Goal: Information Seeking & Learning: Learn about a topic

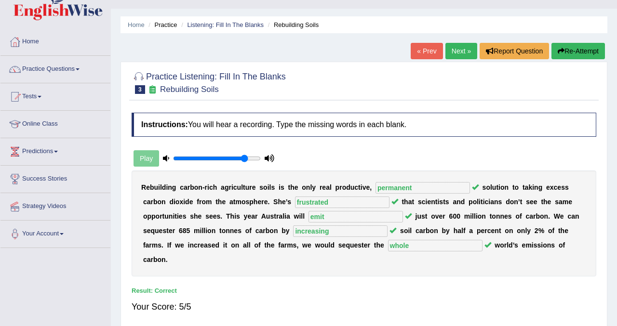
click at [452, 48] on link "Next »" at bounding box center [461, 51] width 32 height 16
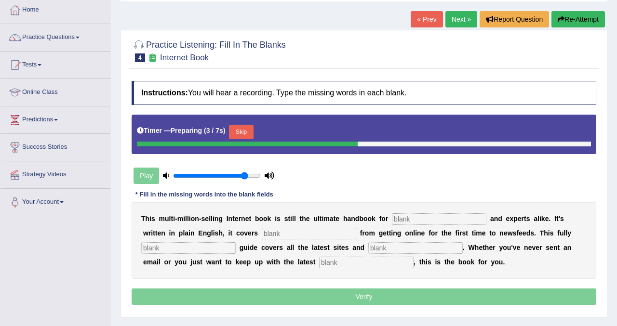
scroll to position [58, 0]
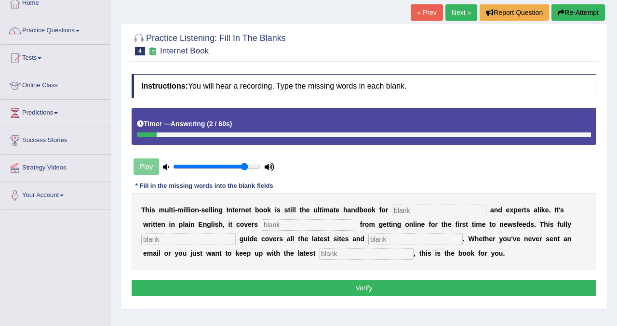
click at [332, 251] on input "text" at bounding box center [366, 254] width 94 height 12
type input "developments"
click at [407, 214] on input "text" at bounding box center [439, 211] width 94 height 12
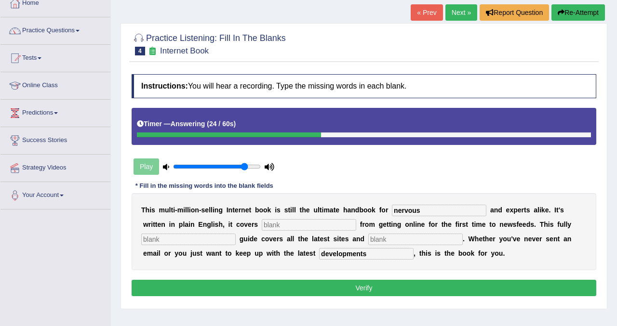
type input "nervous"
click at [262, 226] on input "text" at bounding box center [309, 225] width 94 height 12
type input "everything"
click at [199, 239] on input "text" at bounding box center [188, 240] width 94 height 12
type input "revise"
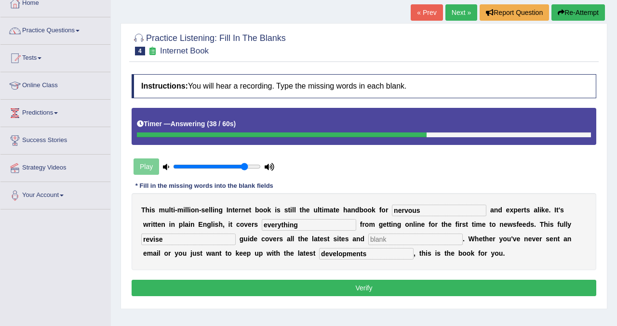
click at [370, 237] on input "text" at bounding box center [415, 240] width 94 height 12
type input "crises"
click at [344, 286] on button "Verify" at bounding box center [363, 288] width 464 height 16
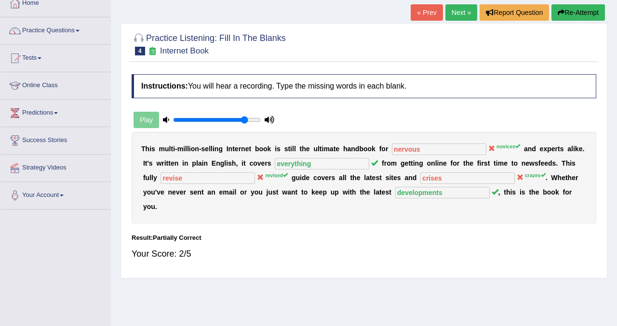
click at [575, 10] on button "Re-Attempt" at bounding box center [577, 12] width 53 height 16
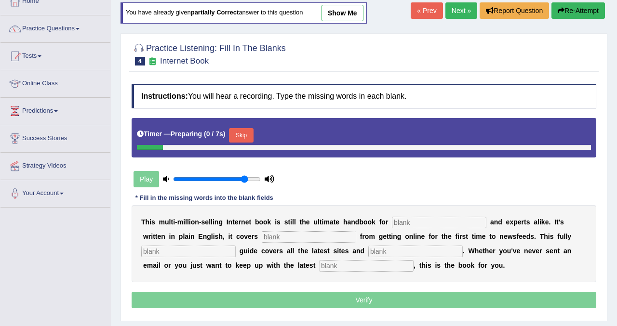
scroll to position [58, 0]
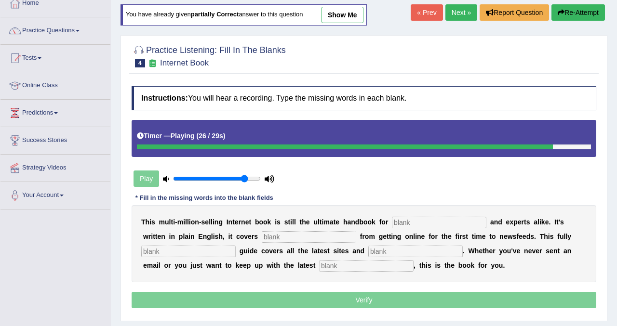
click at [327, 268] on input "text" at bounding box center [366, 266] width 94 height 12
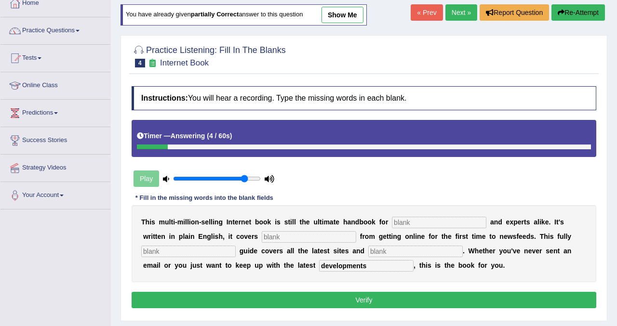
type input "developments"
click at [418, 219] on input "text" at bounding box center [439, 223] width 94 height 12
type input "novices"
click at [262, 237] on input "text" at bounding box center [309, 237] width 94 height 12
type input "everything"
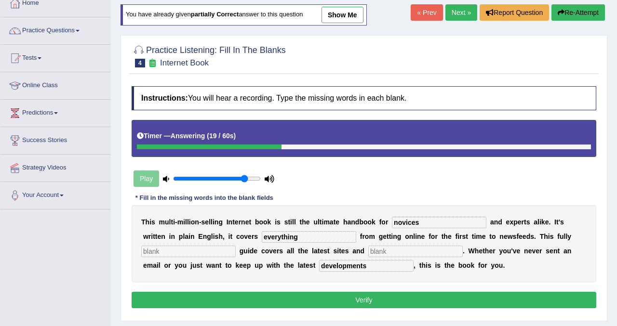
click at [183, 253] on input "text" at bounding box center [188, 252] width 94 height 12
type input "revised"
click at [368, 248] on input "text" at bounding box center [415, 252] width 94 height 12
type input "crazes"
click at [329, 303] on button "Verify" at bounding box center [363, 300] width 464 height 16
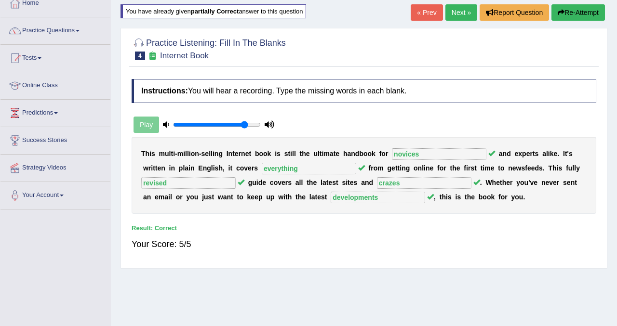
click at [460, 13] on link "Next »" at bounding box center [461, 12] width 32 height 16
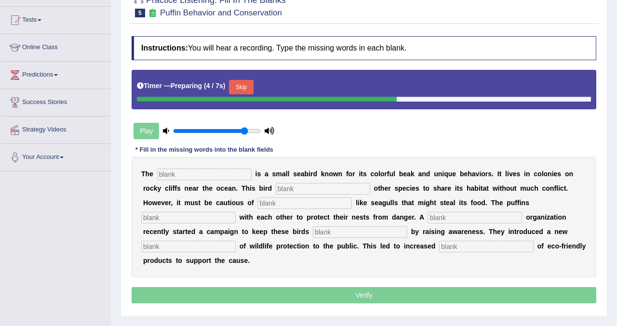
scroll to position [96, 0]
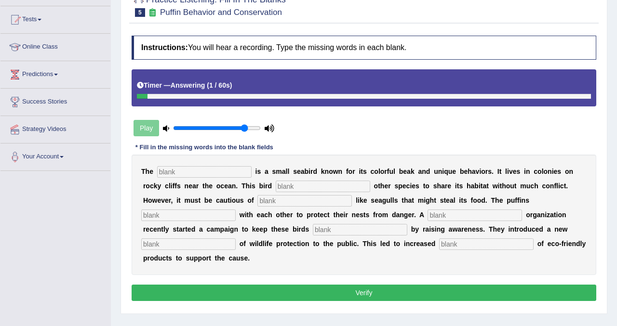
click at [610, 13] on div "Home Practice Listening: Fill In The Blanks Puffin Behavior and Conservation « …" at bounding box center [364, 145] width 506 height 482
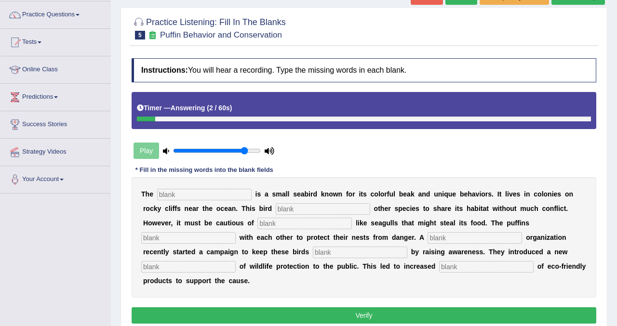
scroll to position [58, 0]
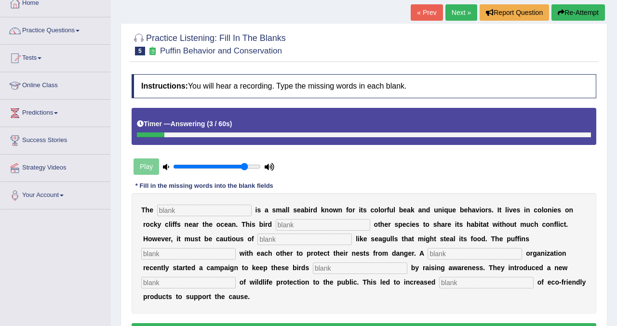
click at [569, 13] on button "Re-Attempt" at bounding box center [577, 12] width 53 height 16
click at [236, 277] on input "text" at bounding box center [188, 283] width 94 height 12
type input "v"
type input "conception"
click at [439, 282] on input "text" at bounding box center [486, 283] width 94 height 12
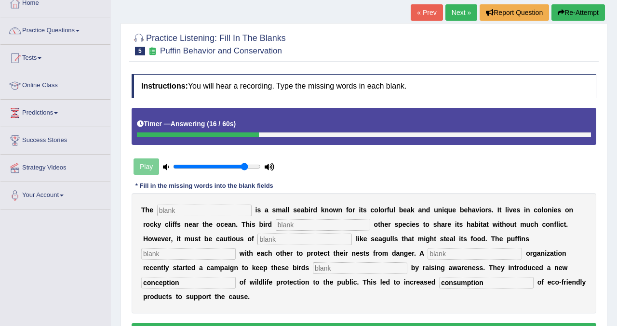
type input "consumption"
click at [201, 213] on input "text" at bounding box center [204, 211] width 94 height 12
click at [258, 219] on div "T h e i s a s m a l l s e a b i r d k n o w n f o r i t s c o l o r f u l b e a…" at bounding box center [363, 253] width 464 height 120
click at [276, 224] on input "text" at bounding box center [323, 225] width 94 height 12
type input "allows"
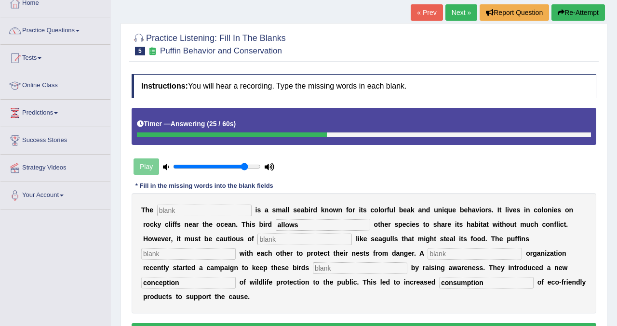
click at [257, 243] on input "text" at bounding box center [304, 240] width 94 height 12
type input "preditors"
click at [236, 248] on input "text" at bounding box center [188, 254] width 94 height 12
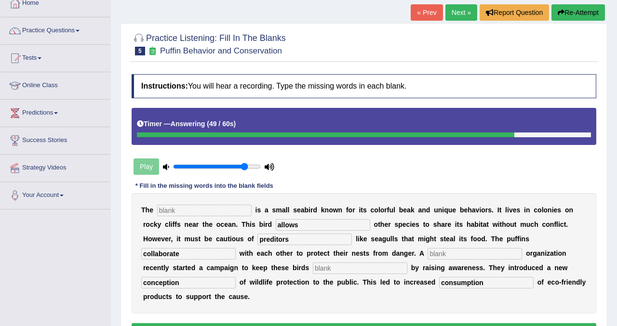
type input "collaborate"
click at [427, 254] on input "text" at bounding box center [474, 254] width 94 height 12
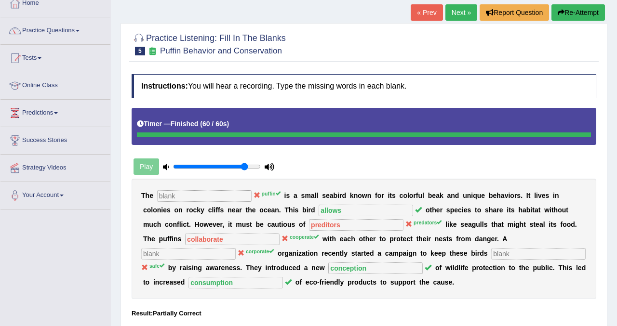
drag, startPoint x: 235, startPoint y: 236, endPoint x: 416, endPoint y: 237, distance: 180.6
click at [416, 237] on div "T h e puffin i s a s m a l l s e a b i r d k n o w n f o r i t s c o l o r f u …" at bounding box center [363, 239] width 464 height 120
click at [571, 15] on button "Re-Attempt" at bounding box center [577, 12] width 53 height 16
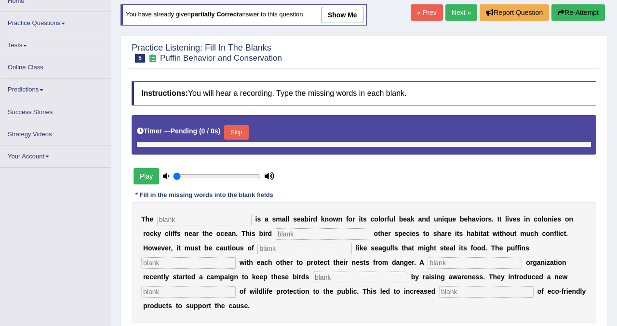
type input "0.85"
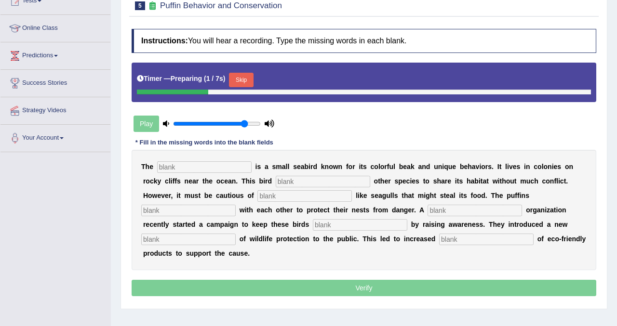
scroll to position [116, 0]
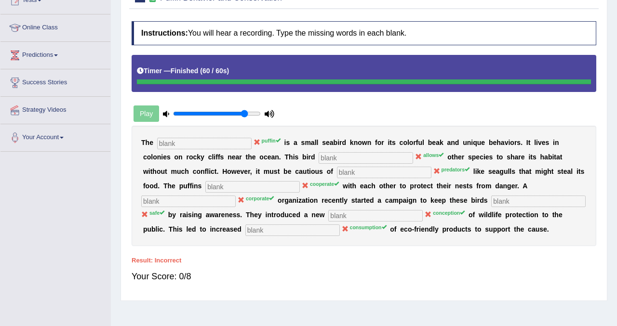
click at [616, 12] on div "Home Practice Listening: Fill In The Blanks Puffin Behavior and Conservation Yo…" at bounding box center [364, 125] width 506 height 482
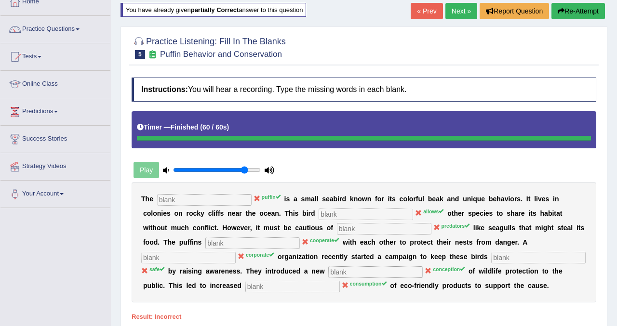
scroll to position [58, 0]
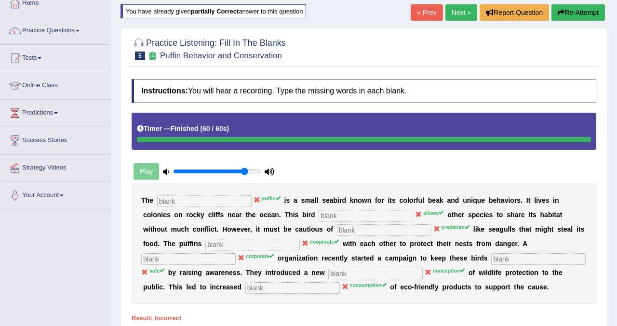
click at [572, 11] on button "Re-Attempt" at bounding box center [577, 12] width 53 height 16
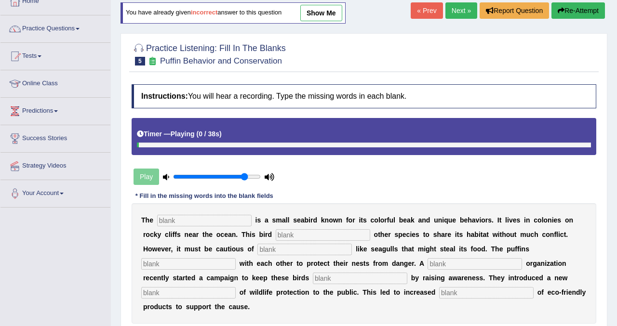
scroll to position [40, 0]
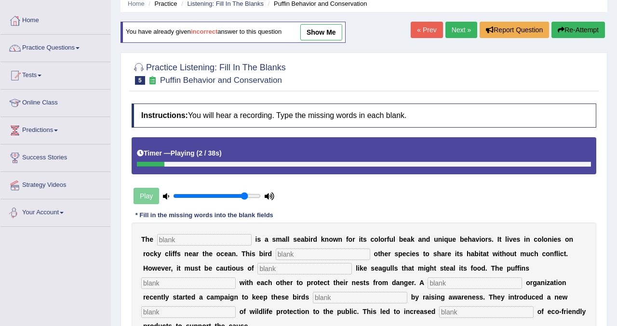
click at [149, 196] on div "Play" at bounding box center [203, 196] width 144 height 24
click at [142, 154] on icon at bounding box center [140, 153] width 7 height 7
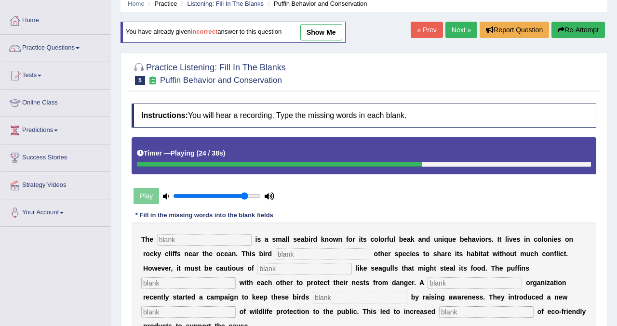
click at [318, 32] on link "show me" at bounding box center [321, 32] width 42 height 16
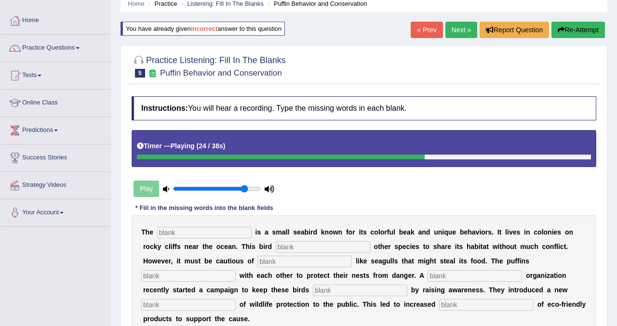
click at [146, 192] on div "Play" at bounding box center [203, 189] width 144 height 24
